Goal: Information Seeking & Learning: Learn about a topic

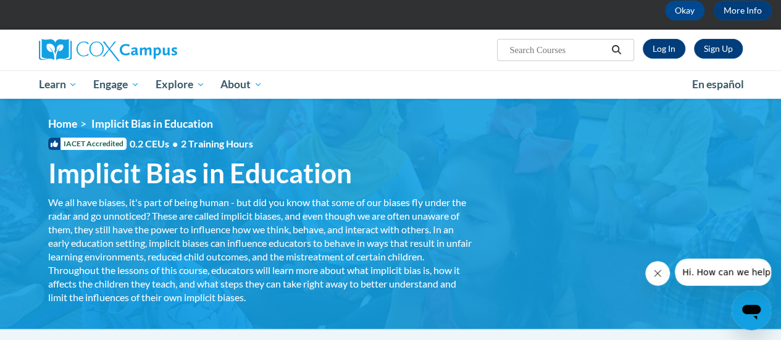
scroll to position [62, 0]
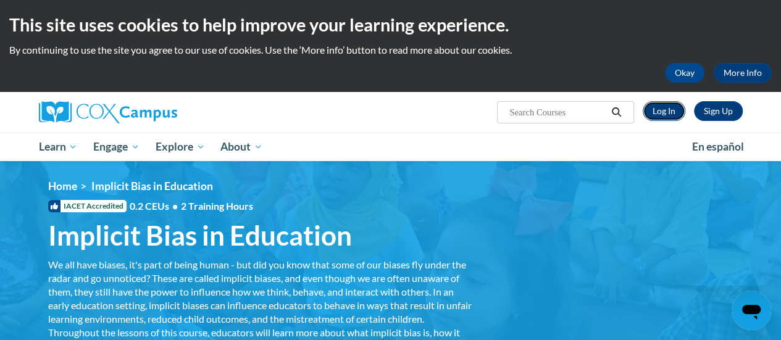
click at [667, 111] on link "Log In" at bounding box center [664, 111] width 43 height 20
click at [666, 108] on link "Log In" at bounding box center [664, 111] width 43 height 20
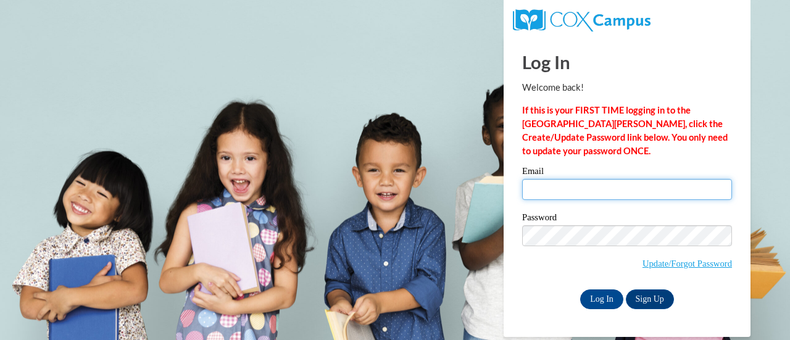
click at [570, 188] on input "Email" at bounding box center [627, 189] width 210 height 21
type input "Jenniferwa@ymcaatlanta.org"
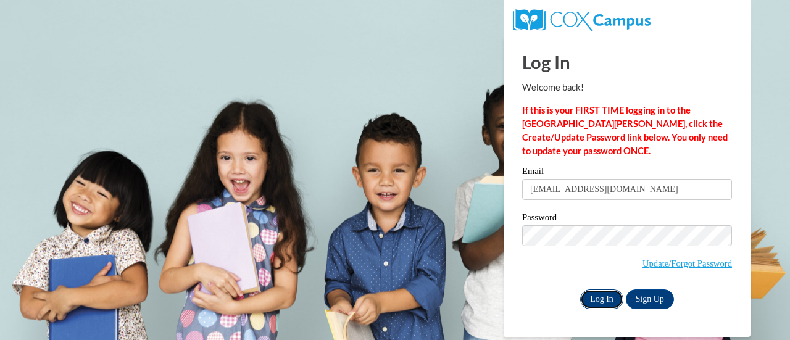
click at [601, 298] on input "Log In" at bounding box center [601, 299] width 43 height 20
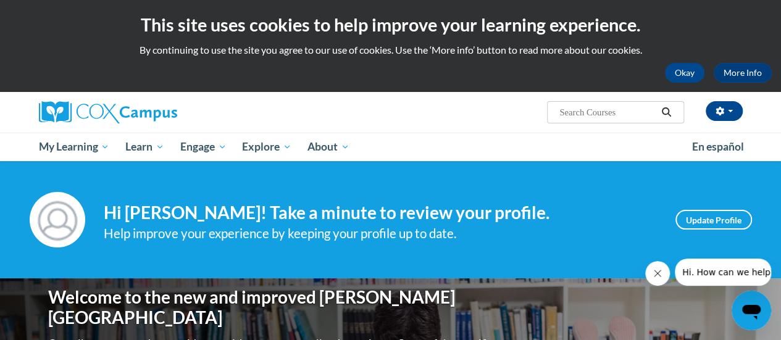
click at [626, 112] on input "Search..." at bounding box center [607, 112] width 99 height 15
type input "implicit"
click at [664, 110] on icon "Search" at bounding box center [665, 111] width 11 height 9
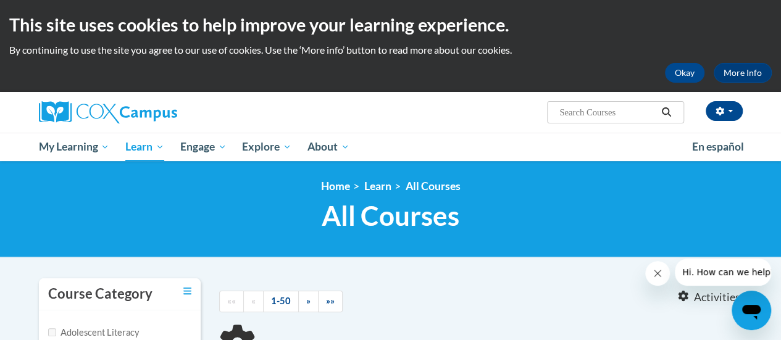
type input "implicit"
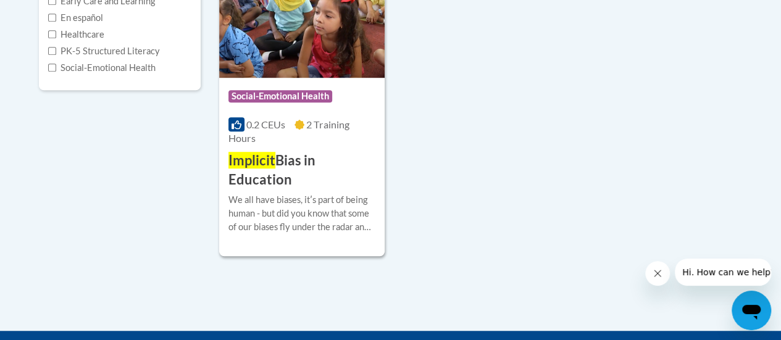
scroll to position [370, 0]
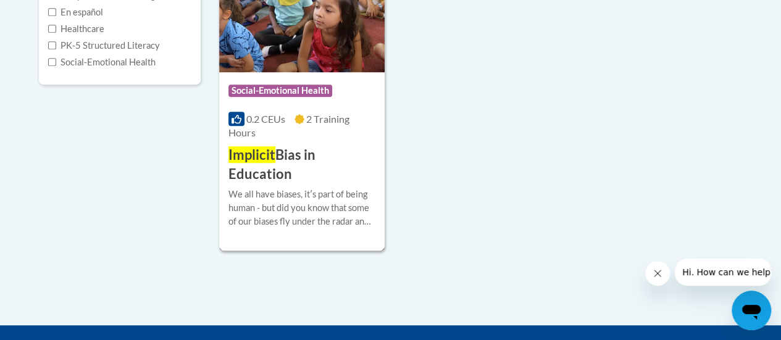
click at [307, 87] on span "Social-Emotional Health" at bounding box center [280, 91] width 104 height 12
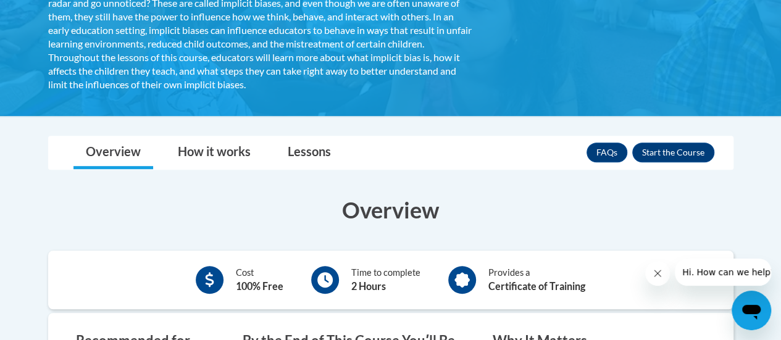
scroll to position [309, 0]
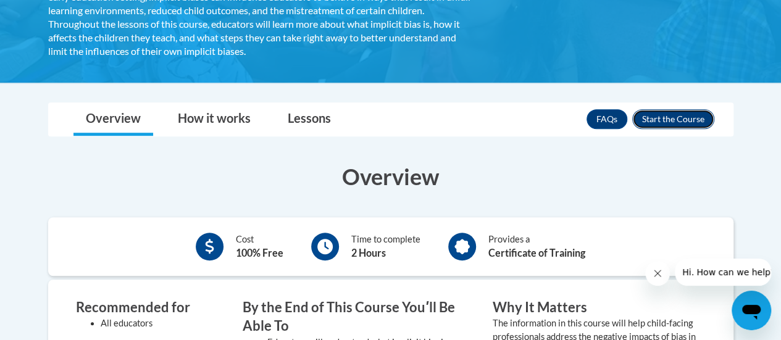
click at [679, 119] on button "Enroll" at bounding box center [673, 119] width 82 height 20
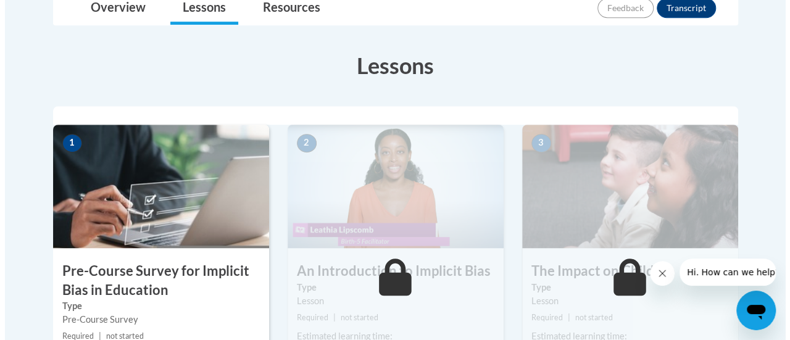
scroll to position [370, 0]
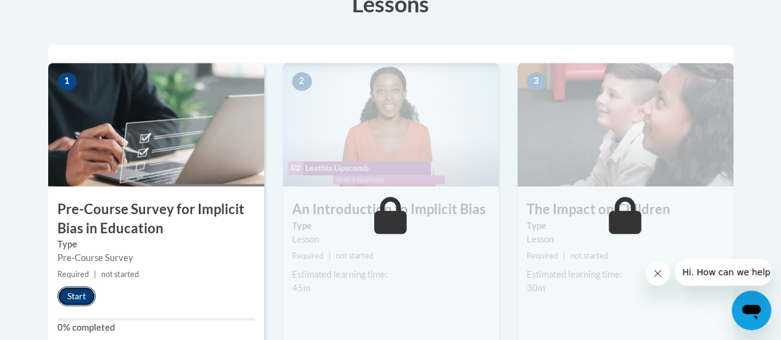
click at [74, 292] on button "Start" at bounding box center [76, 296] width 38 height 20
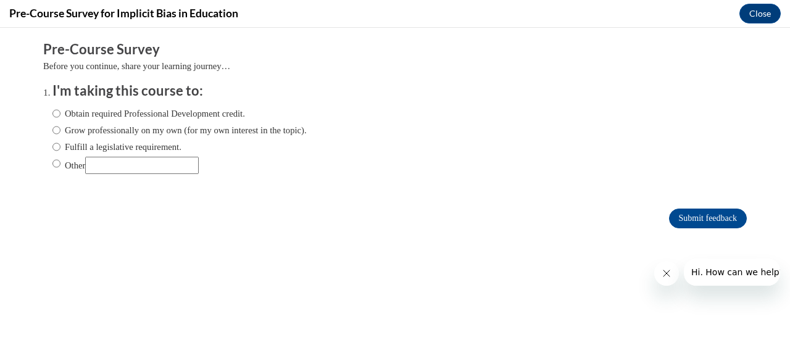
scroll to position [0, 0]
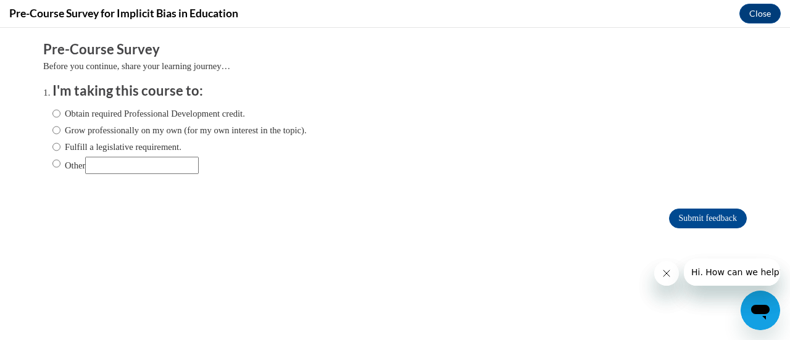
click at [136, 111] on label "Obtain required Professional Development credit." at bounding box center [148, 114] width 193 height 14
click at [60, 111] on input "Obtain required Professional Development credit." at bounding box center [56, 114] width 8 height 14
radio input "true"
click at [693, 216] on input "Submit feedback" at bounding box center [708, 219] width 78 height 20
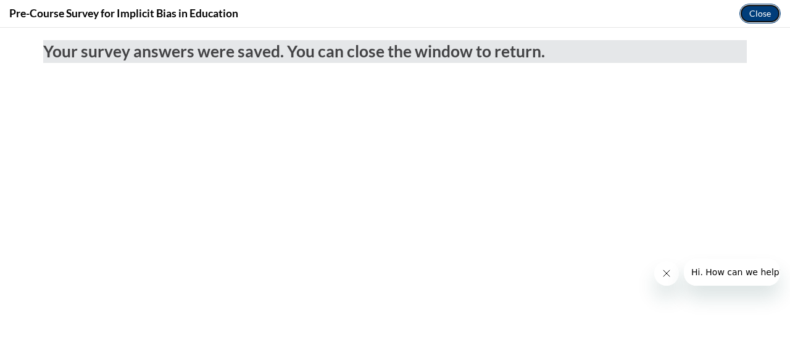
click at [760, 12] on button "Close" at bounding box center [759, 14] width 41 height 20
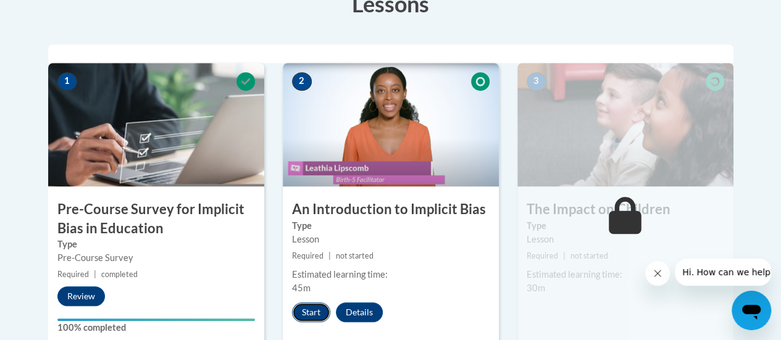
click at [310, 312] on button "Start" at bounding box center [311, 312] width 38 height 20
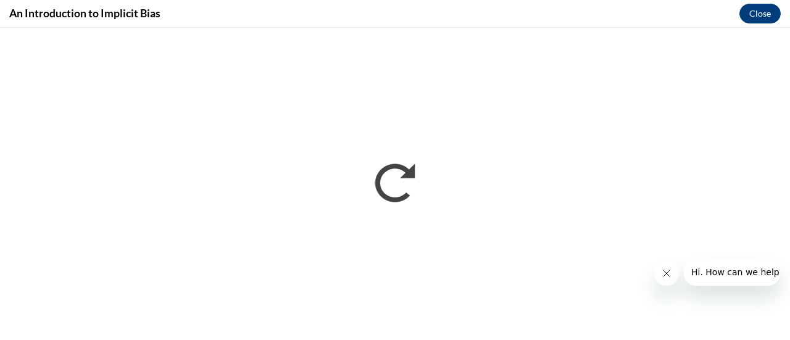
click at [662, 275] on icon "Close message from company" at bounding box center [666, 274] width 10 height 10
